Goal: Register for event/course

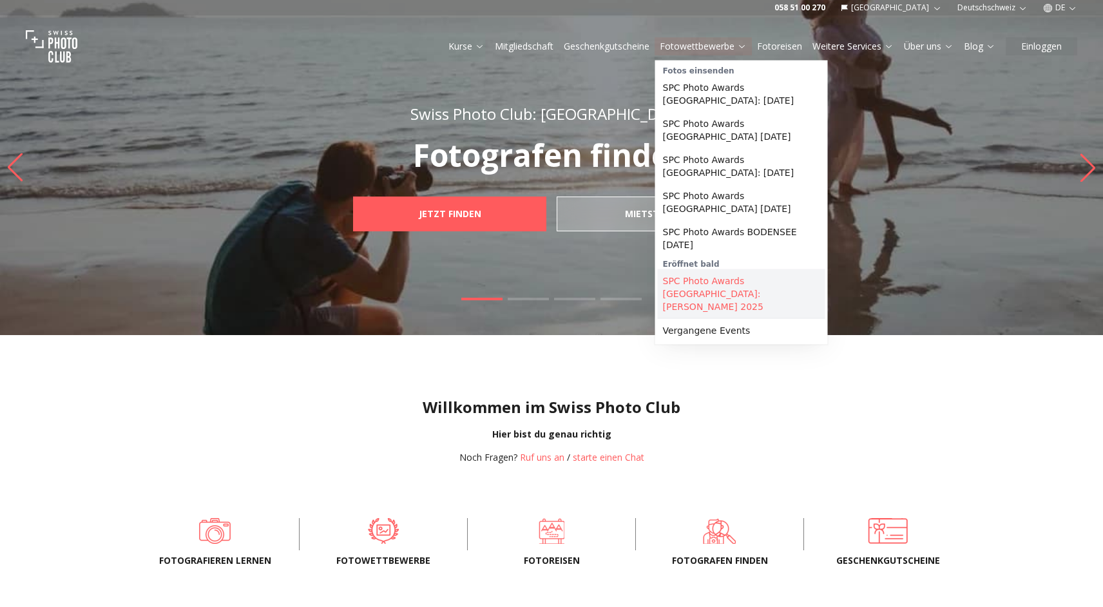
click at [682, 275] on link "SPC Photo Awards [GEOGRAPHIC_DATA]: [PERSON_NAME] 2025" at bounding box center [741, 293] width 167 height 49
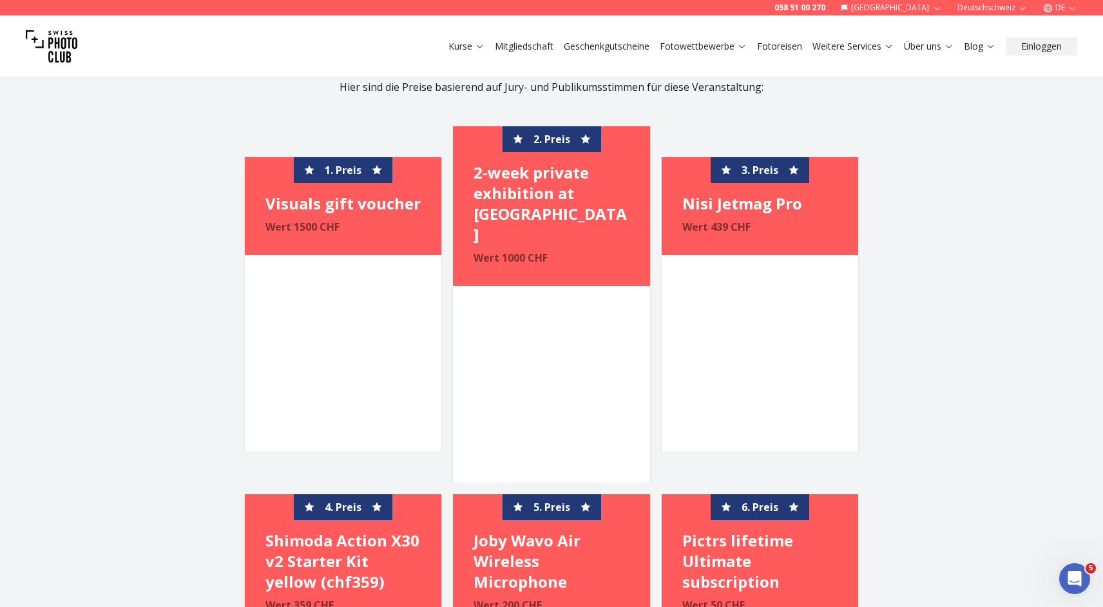
scroll to position [2042, 0]
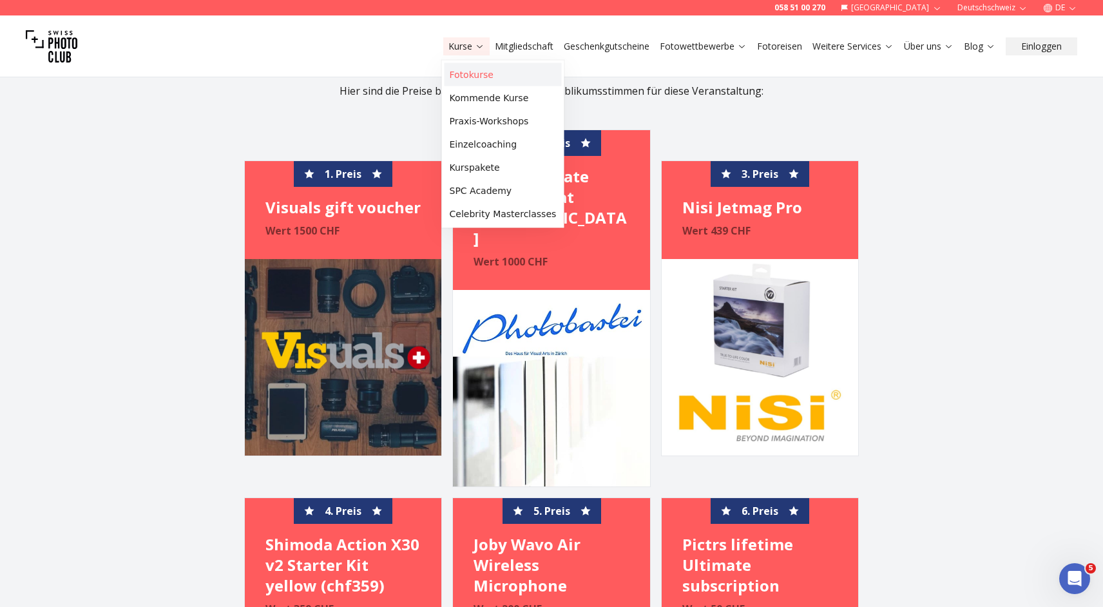
click at [461, 72] on link "Fotokurse" at bounding box center [502, 74] width 117 height 23
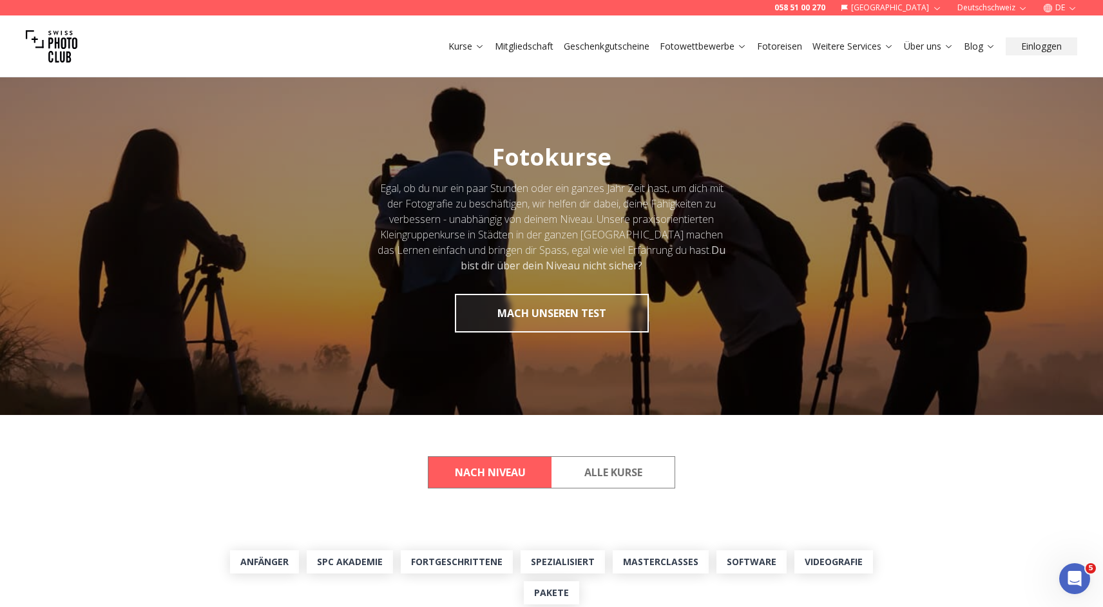
scroll to position [3178, 0]
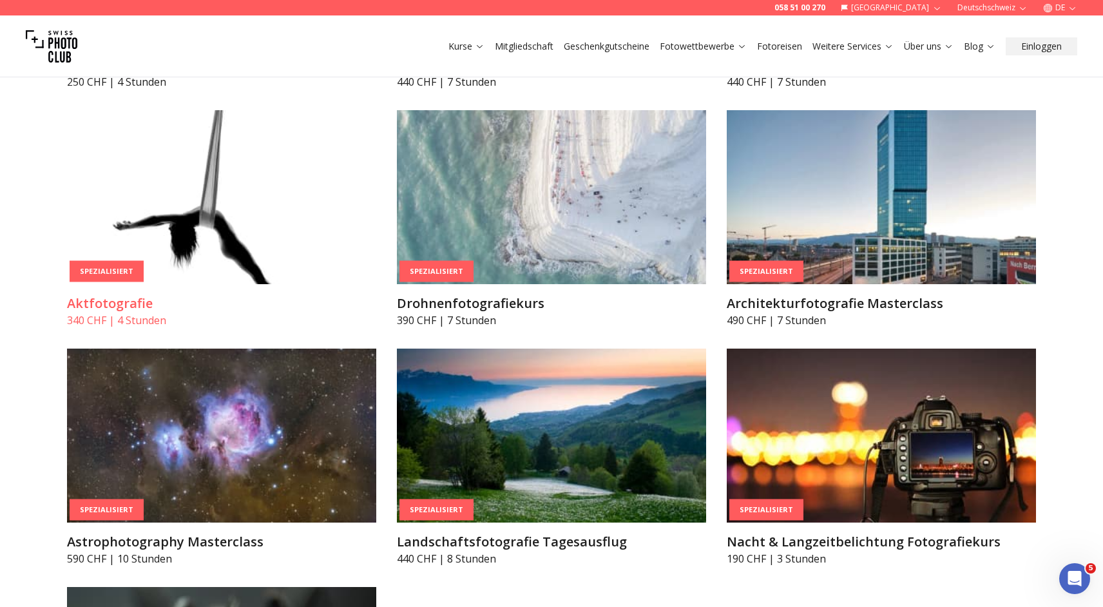
click at [109, 300] on h3 "Aktfotografie" at bounding box center [221, 303] width 309 height 18
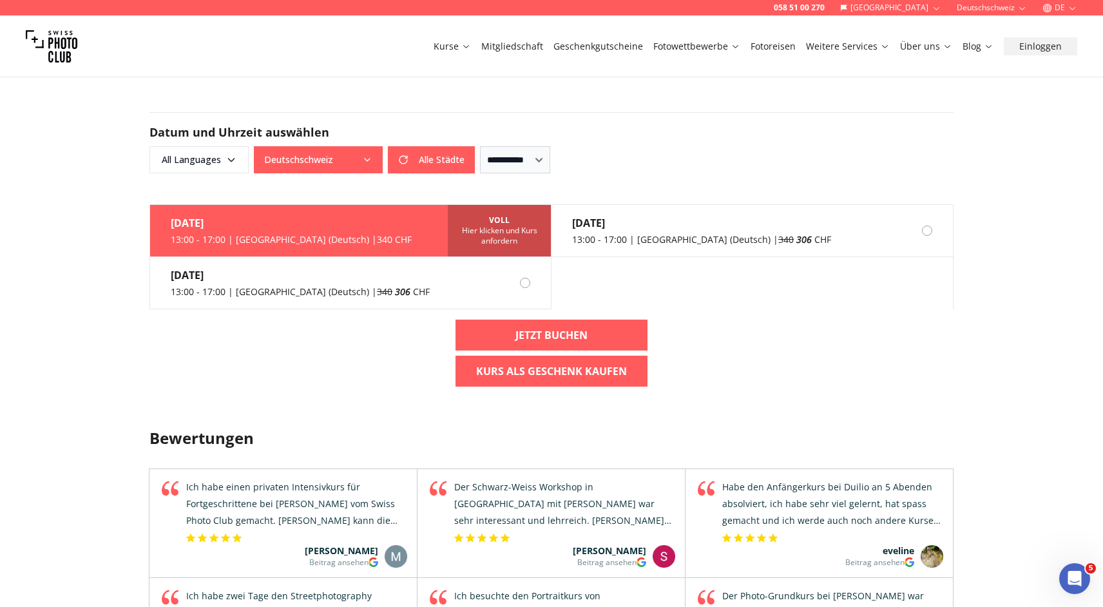
scroll to position [875, 0]
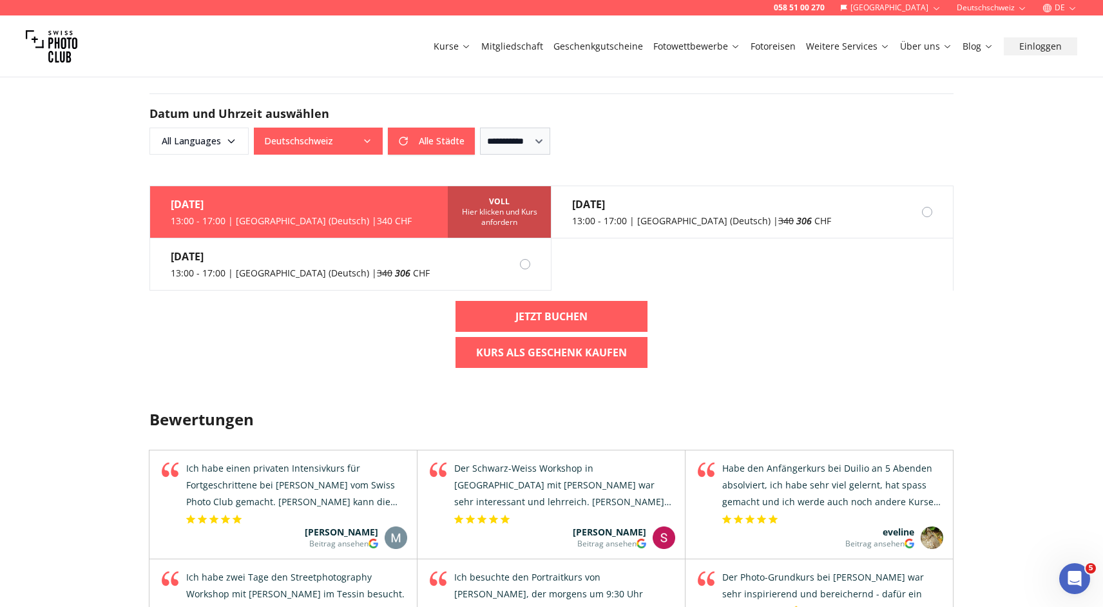
click at [140, 332] on div "[DATE] 13:00 - 17:00 | [GEOGRAPHIC_DATA] (Deutsch) | 340 CHF VOLL Hier klicken …" at bounding box center [551, 281] width 824 height 193
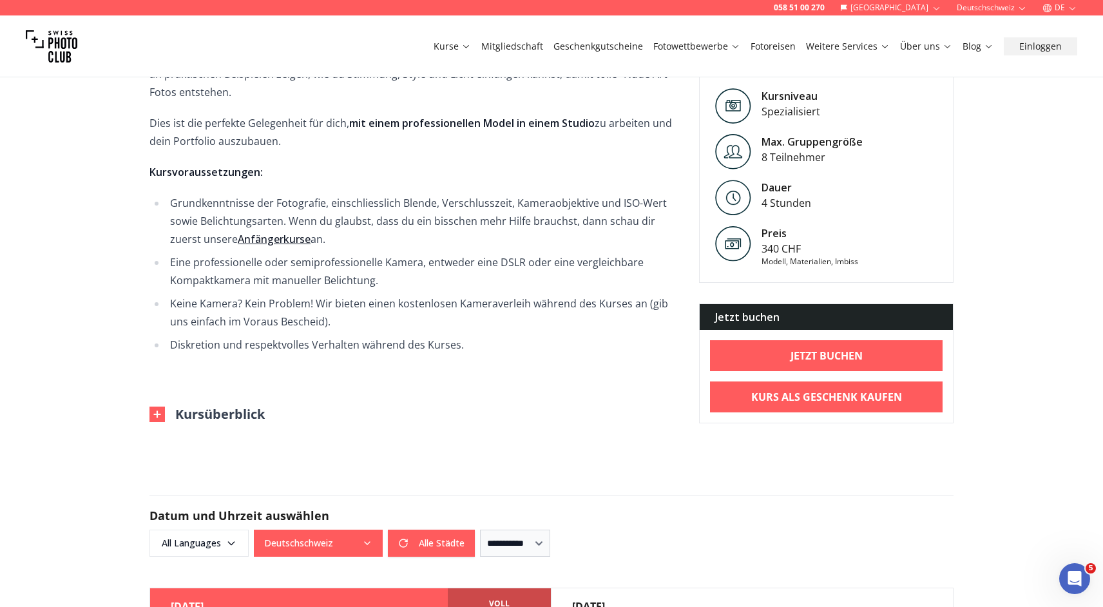
scroll to position [482, 0]
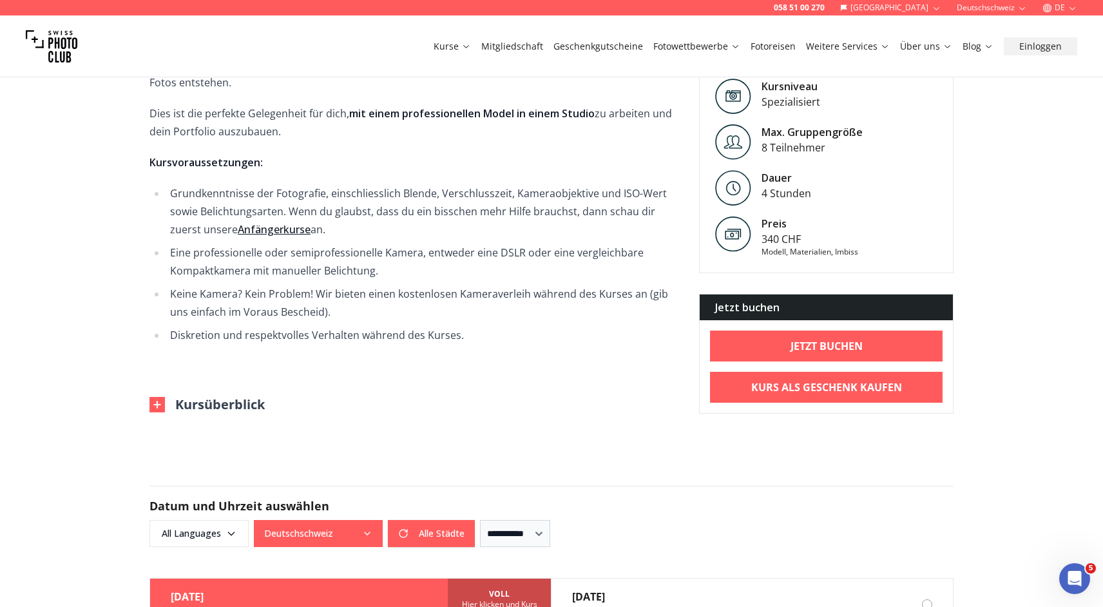
click at [561, 298] on li "Keine Kamera? Kein Problem! Wir bieten einen kostenlosen Kameraverleih während …" at bounding box center [422, 303] width 512 height 36
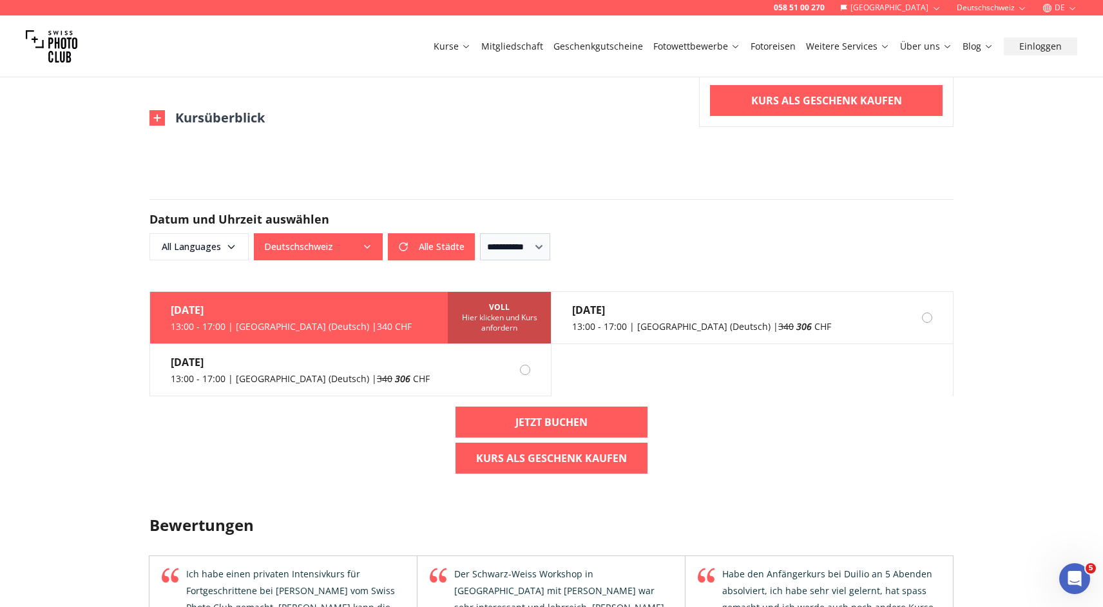
scroll to position [785, 0]
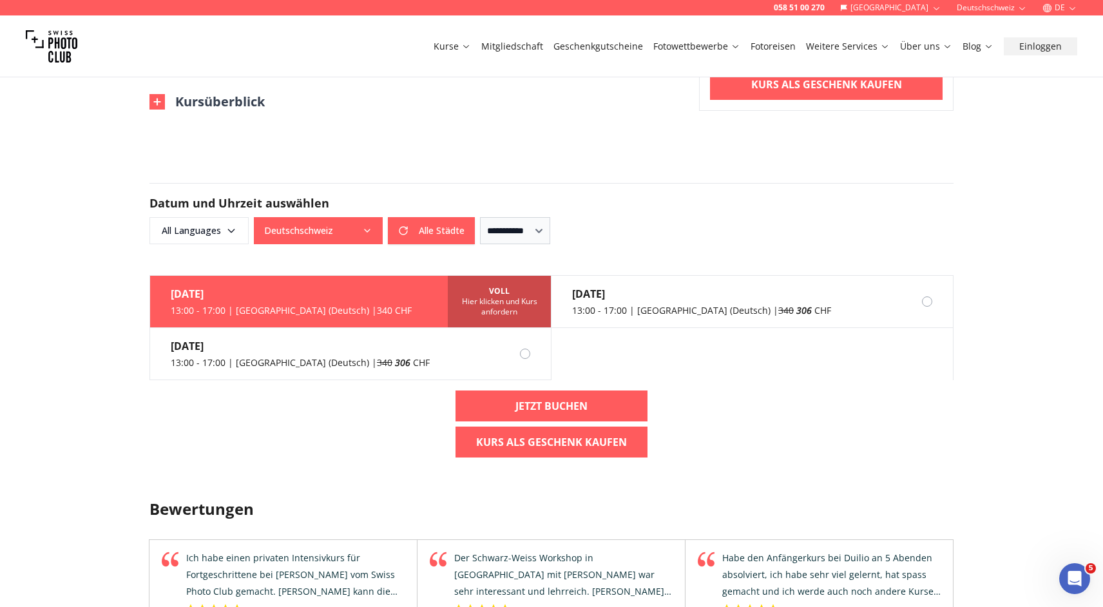
click at [124, 240] on div "058 51 00 270 Schweiz Deutschschweiz DE Kurse Mitgliedschaft Geschenkgutscheine…" at bounding box center [551, 395] width 1103 height 2360
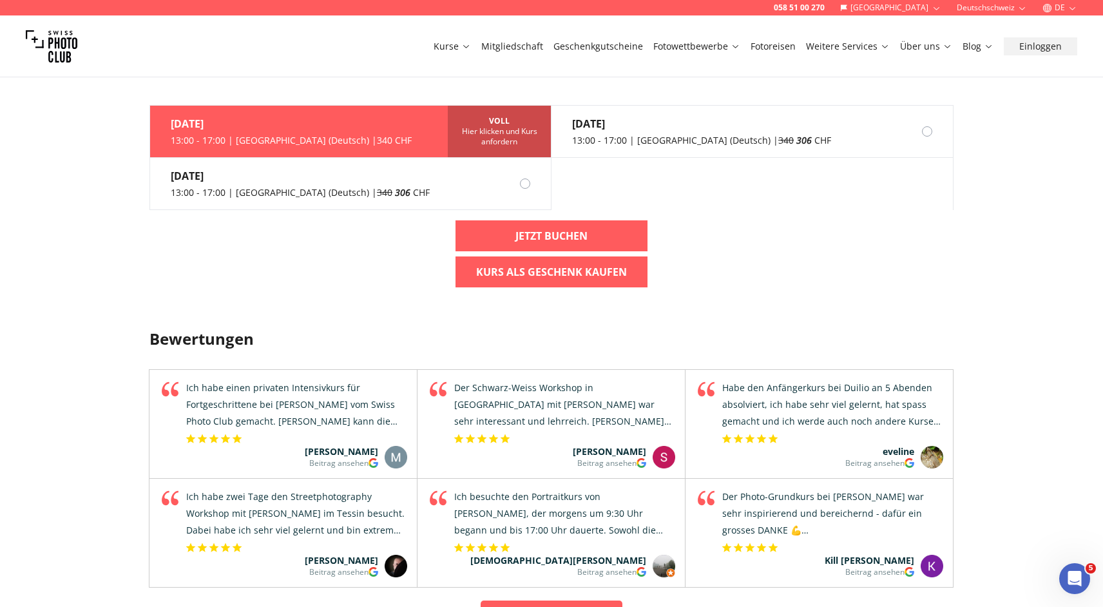
scroll to position [954, 0]
